Goal: Browse casually

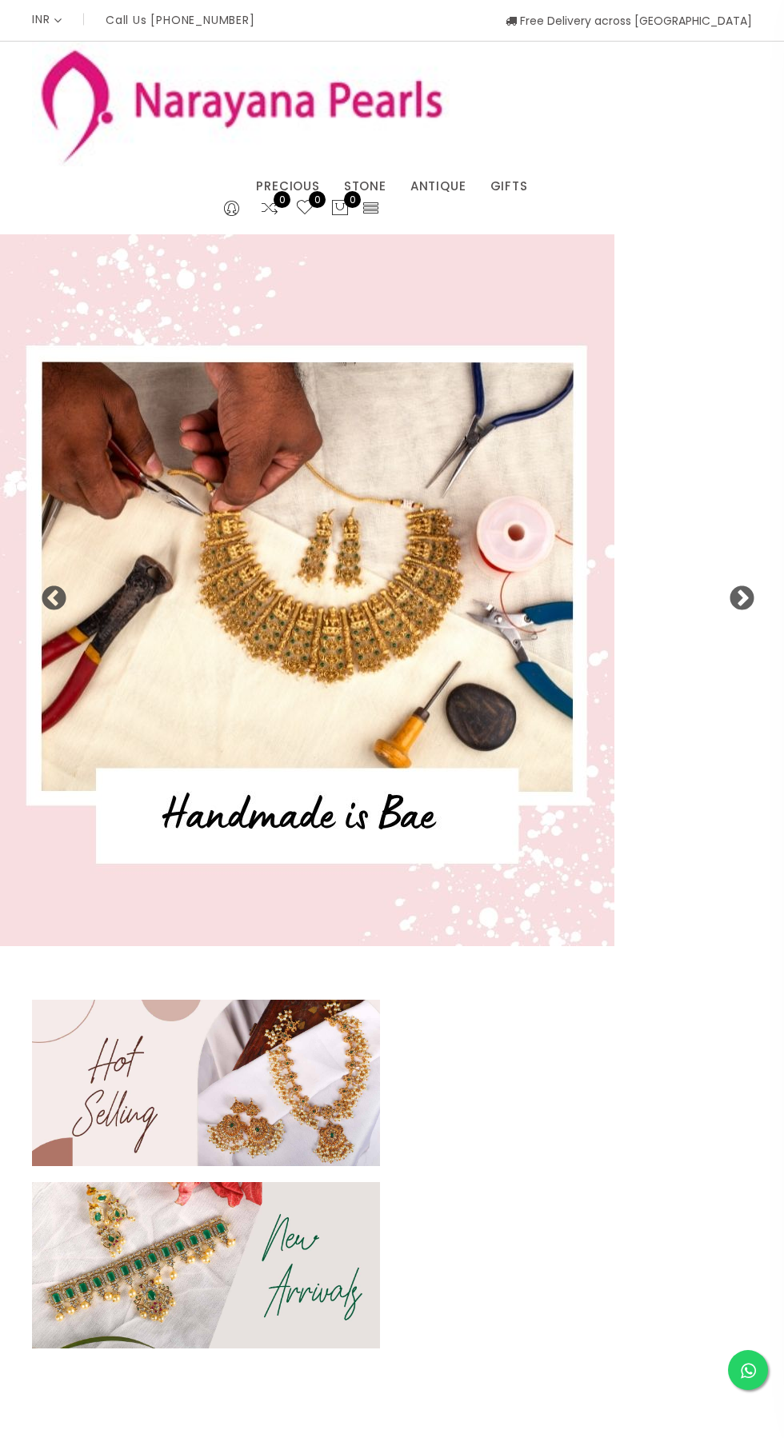
select select "INR"
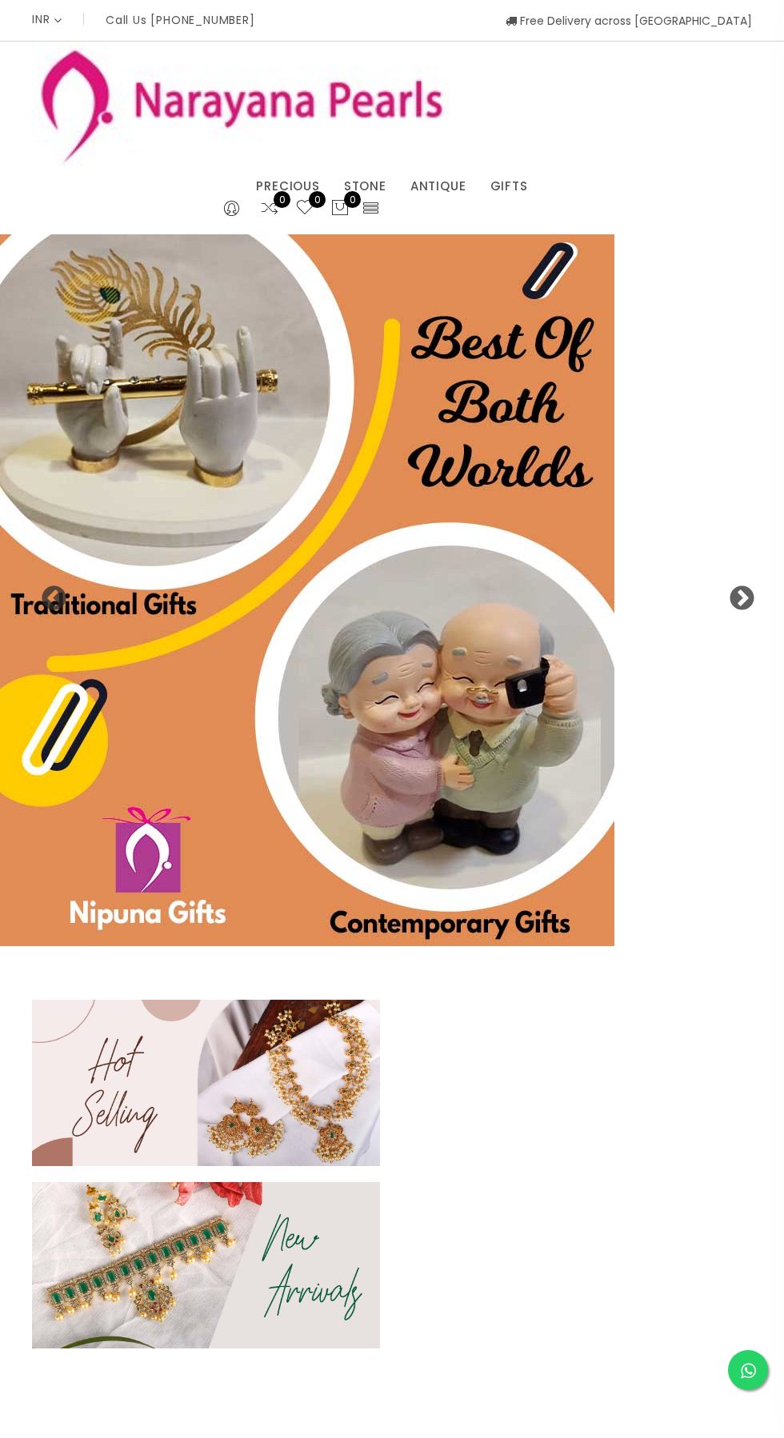
click at [371, 213] on icon at bounding box center [370, 207] width 18 height 18
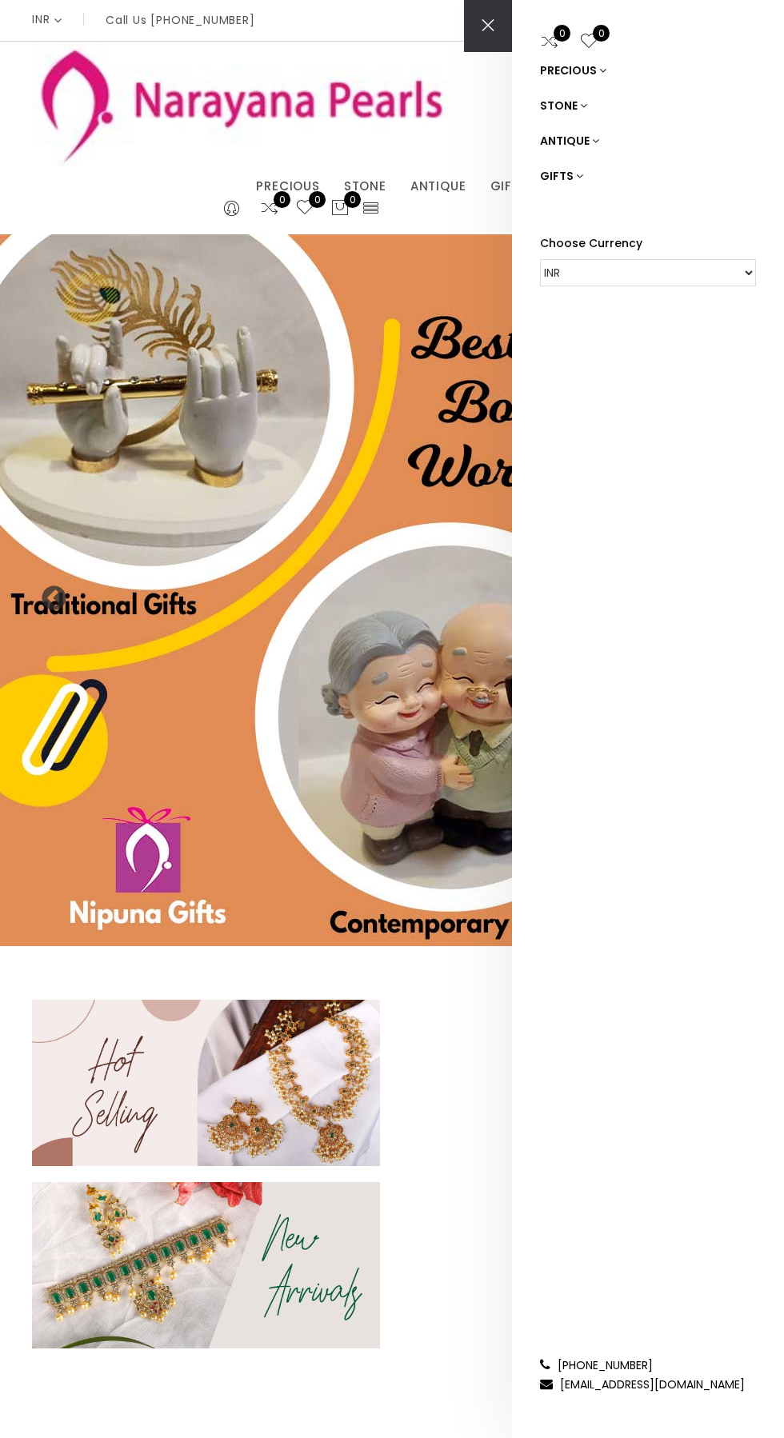
click at [437, 1075] on div at bounding box center [392, 1182] width 744 height 365
click at [411, 1084] on div at bounding box center [392, 1182] width 744 height 365
click at [501, 14] on icon at bounding box center [488, 26] width 32 height 32
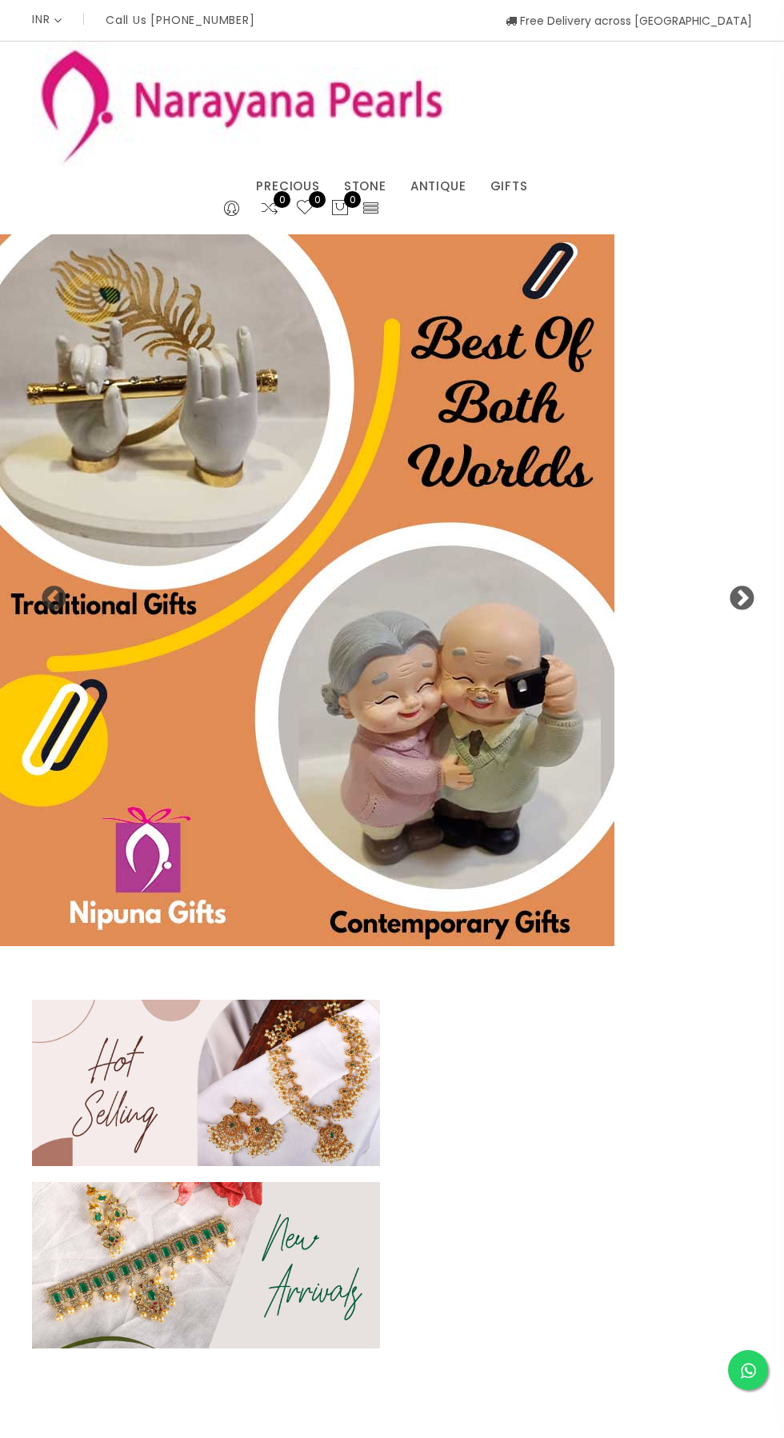
click at [614, 585] on img at bounding box center [307, 590] width 614 height 712
click at [735, 600] on button "Next" at bounding box center [736, 593] width 16 height 16
click at [744, 601] on button "Next" at bounding box center [736, 593] width 16 height 16
click at [724, 597] on picture at bounding box center [392, 590] width 784 height 712
click at [744, 600] on button "Next" at bounding box center [736, 593] width 16 height 16
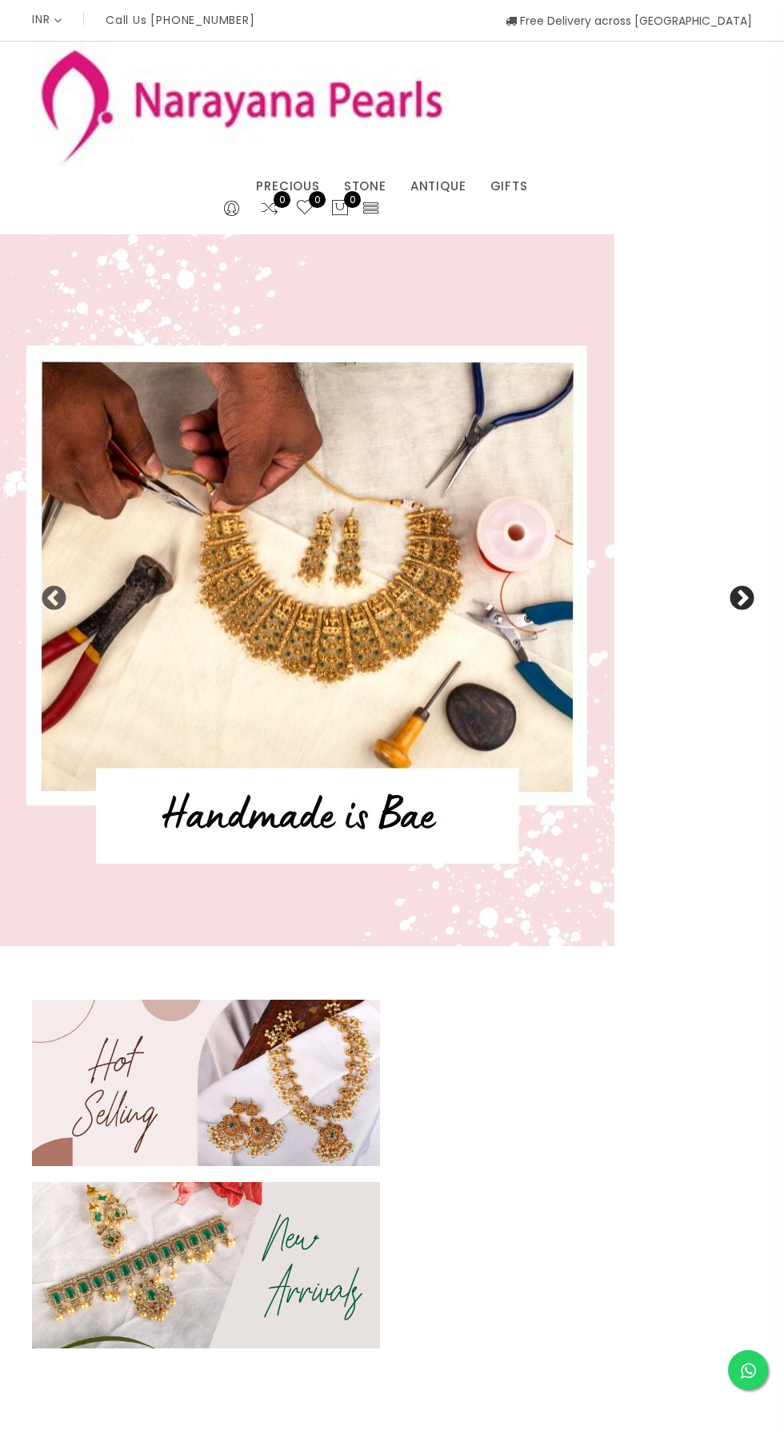
click at [736, 600] on button "Next" at bounding box center [736, 593] width 16 height 16
click at [746, 615] on picture at bounding box center [392, 590] width 784 height 712
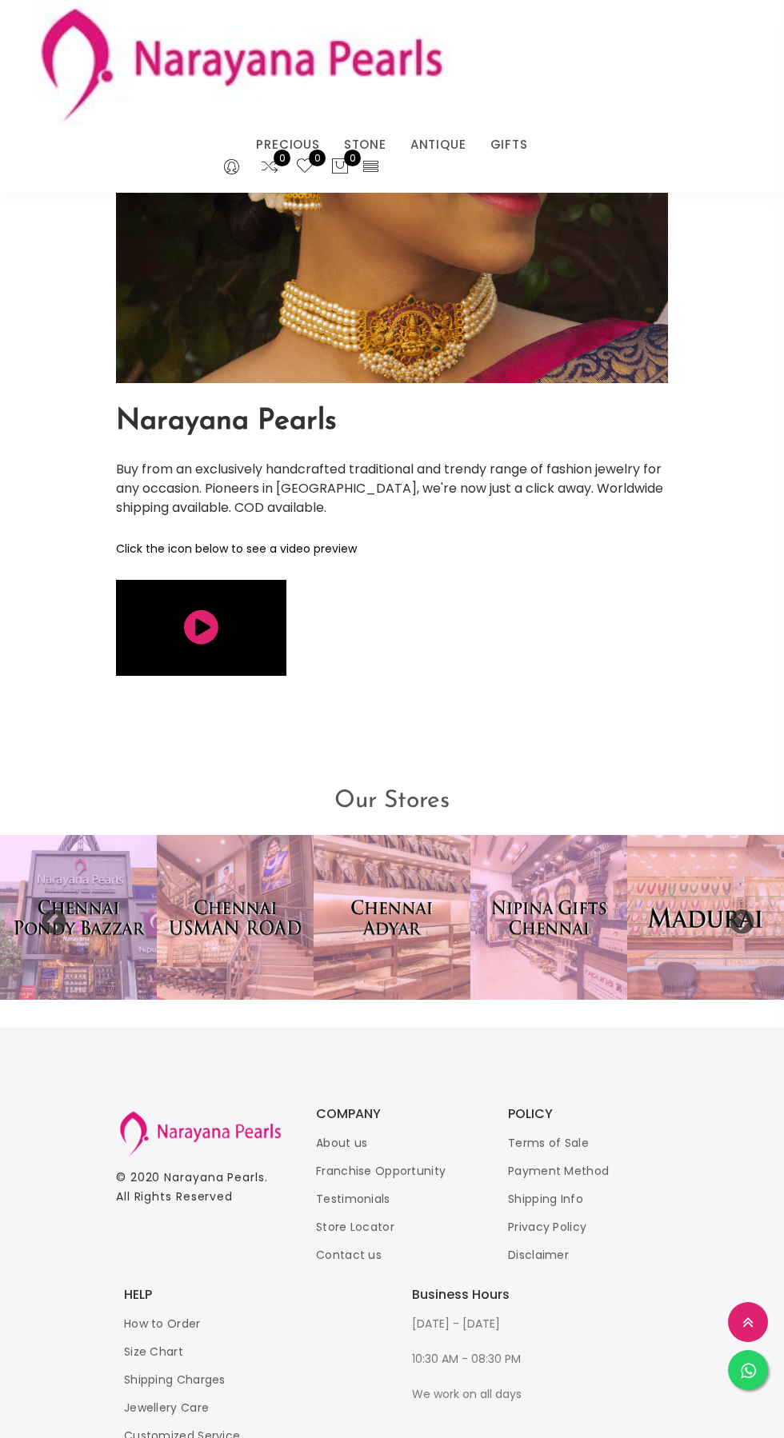
scroll to position [3159, 0]
